Goal: Information Seeking & Learning: Understand process/instructions

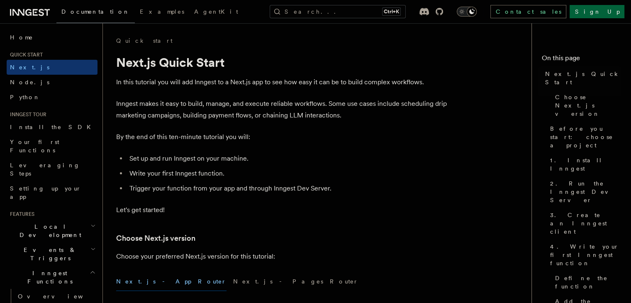
click at [405, 139] on p "By the end of this ten-minute tutorial you will:" at bounding box center [282, 137] width 332 height 12
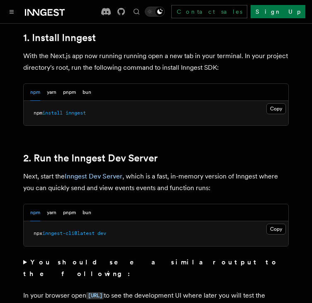
scroll to position [470, 0]
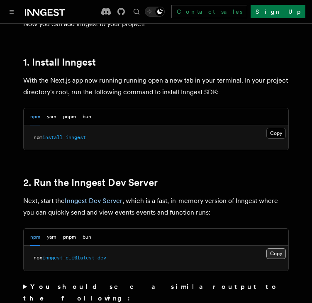
click at [279, 248] on button "Copy Copied" at bounding box center [275, 253] width 19 height 11
click at [177, 177] on h2 "2. Run the Inngest Dev Server" at bounding box center [155, 183] width 265 height 12
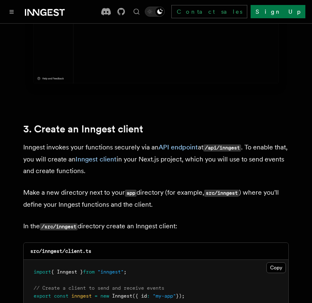
scroll to position [901, 0]
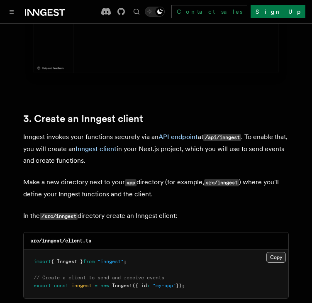
click at [281, 252] on button "Copy Copied" at bounding box center [275, 257] width 19 height 11
click at [172, 140] on p "Inngest invokes your functions securely via an API endpoint at /api/inngest . T…" at bounding box center [155, 148] width 265 height 35
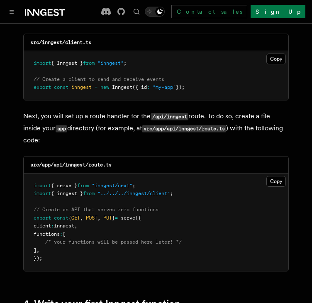
scroll to position [1100, 0]
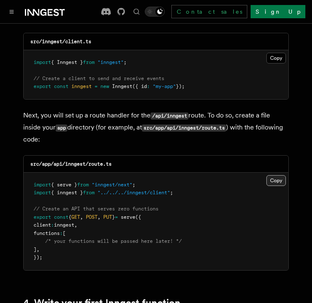
click at [270, 175] on button "Copy Copied" at bounding box center [275, 180] width 19 height 11
click at [165, 229] on pre "import { serve } from "inngest/next" ; import { inngest } from "../../../innges…" at bounding box center [156, 220] width 264 height 97
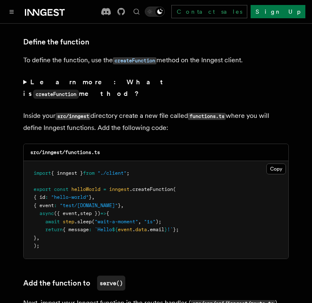
scroll to position [1432, 0]
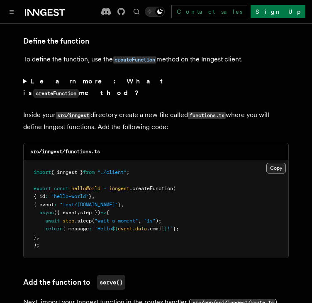
click at [271, 162] on button "Copy Copied" at bounding box center [275, 167] width 19 height 11
